Goal: Feedback & Contribution: Leave review/rating

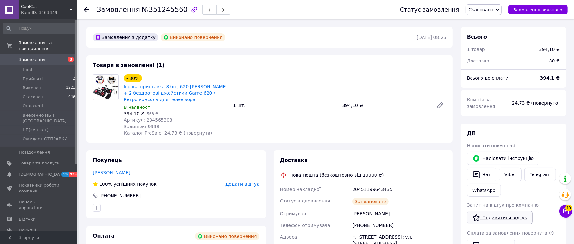
click at [490, 211] on link "Подивитися відгук" at bounding box center [500, 218] width 66 height 14
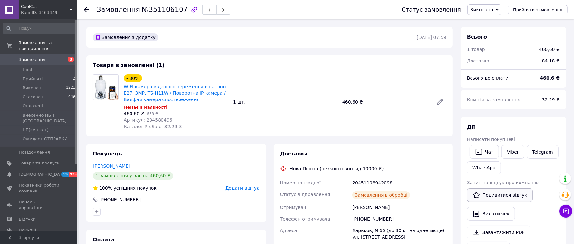
click at [480, 192] on icon at bounding box center [477, 196] width 8 height 8
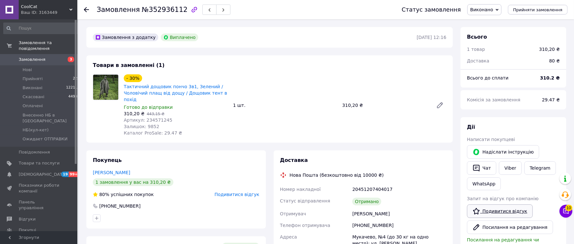
click at [493, 205] on link "Подивитися відгук" at bounding box center [500, 212] width 66 height 14
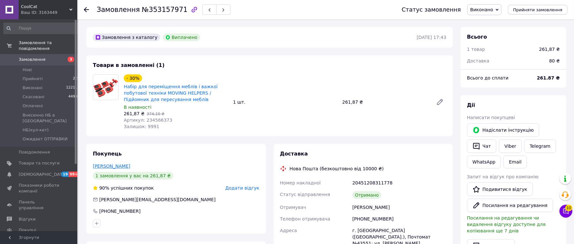
click at [109, 164] on link "Прохор Валентин" at bounding box center [111, 166] width 37 height 5
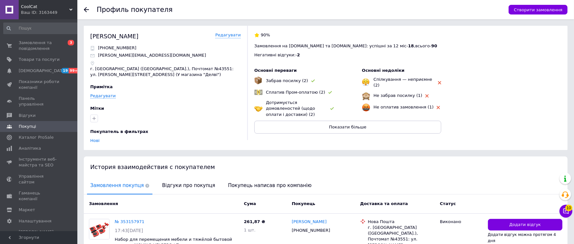
click at [87, 11] on icon at bounding box center [86, 9] width 5 height 5
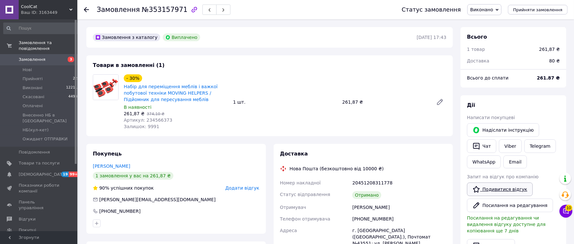
click at [506, 185] on link "Подивитися відгук" at bounding box center [500, 190] width 66 height 14
